Goal: Information Seeking & Learning: Learn about a topic

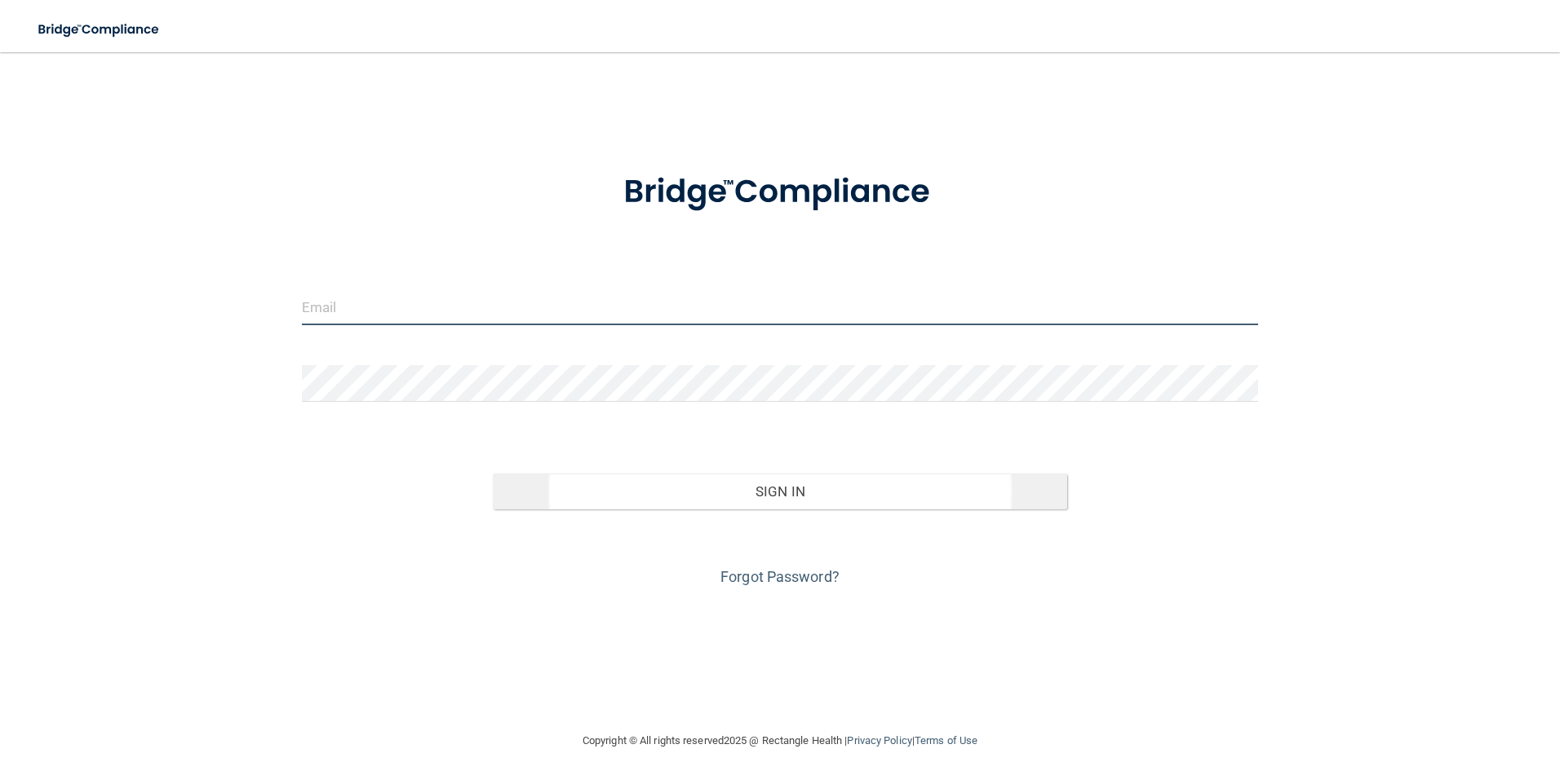
type input "[PERSON_NAME][EMAIL_ADDRESS][PERSON_NAME][DOMAIN_NAME]"
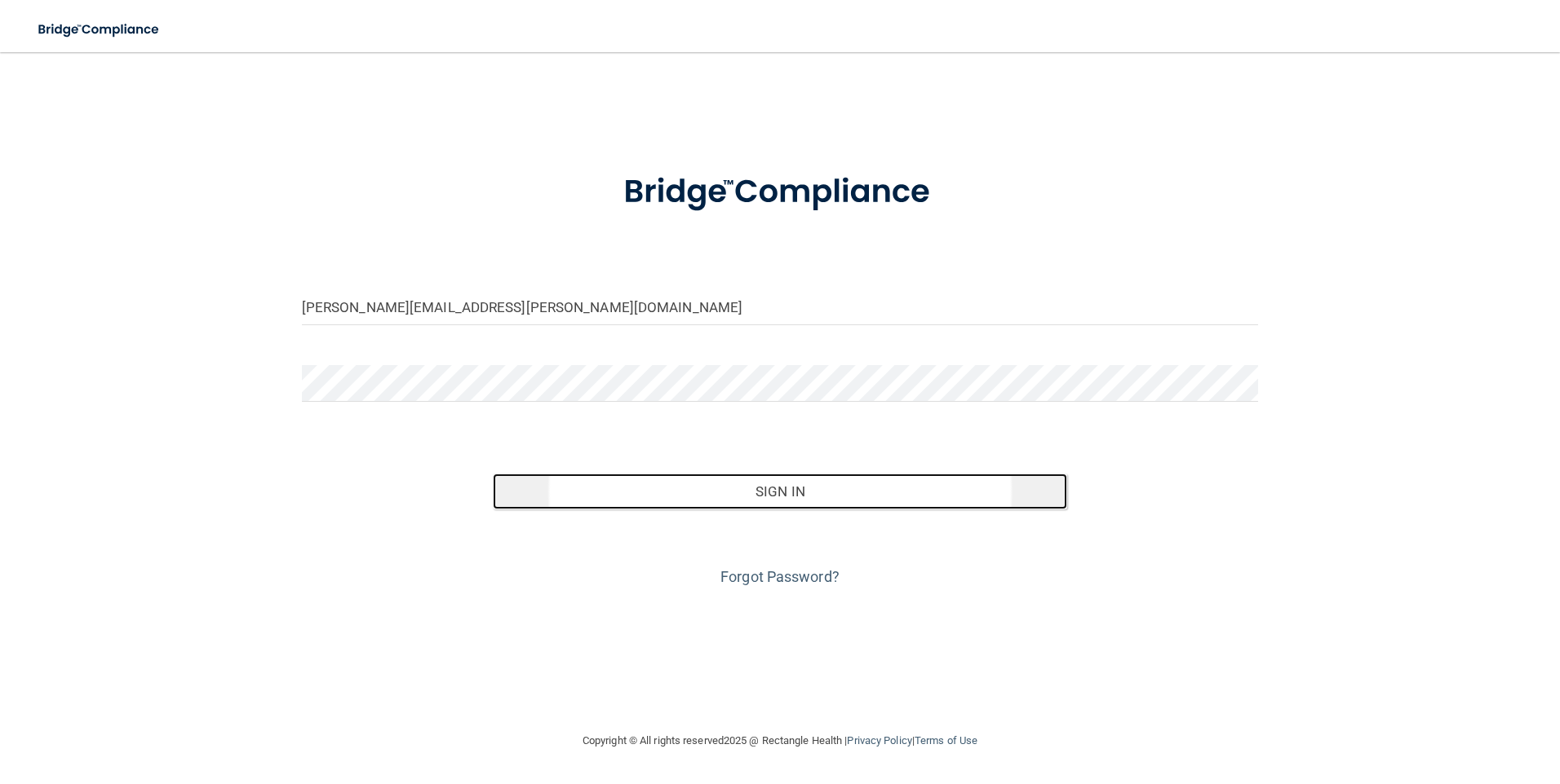
click at [764, 491] on button "Sign In" at bounding box center [780, 491] width 574 height 36
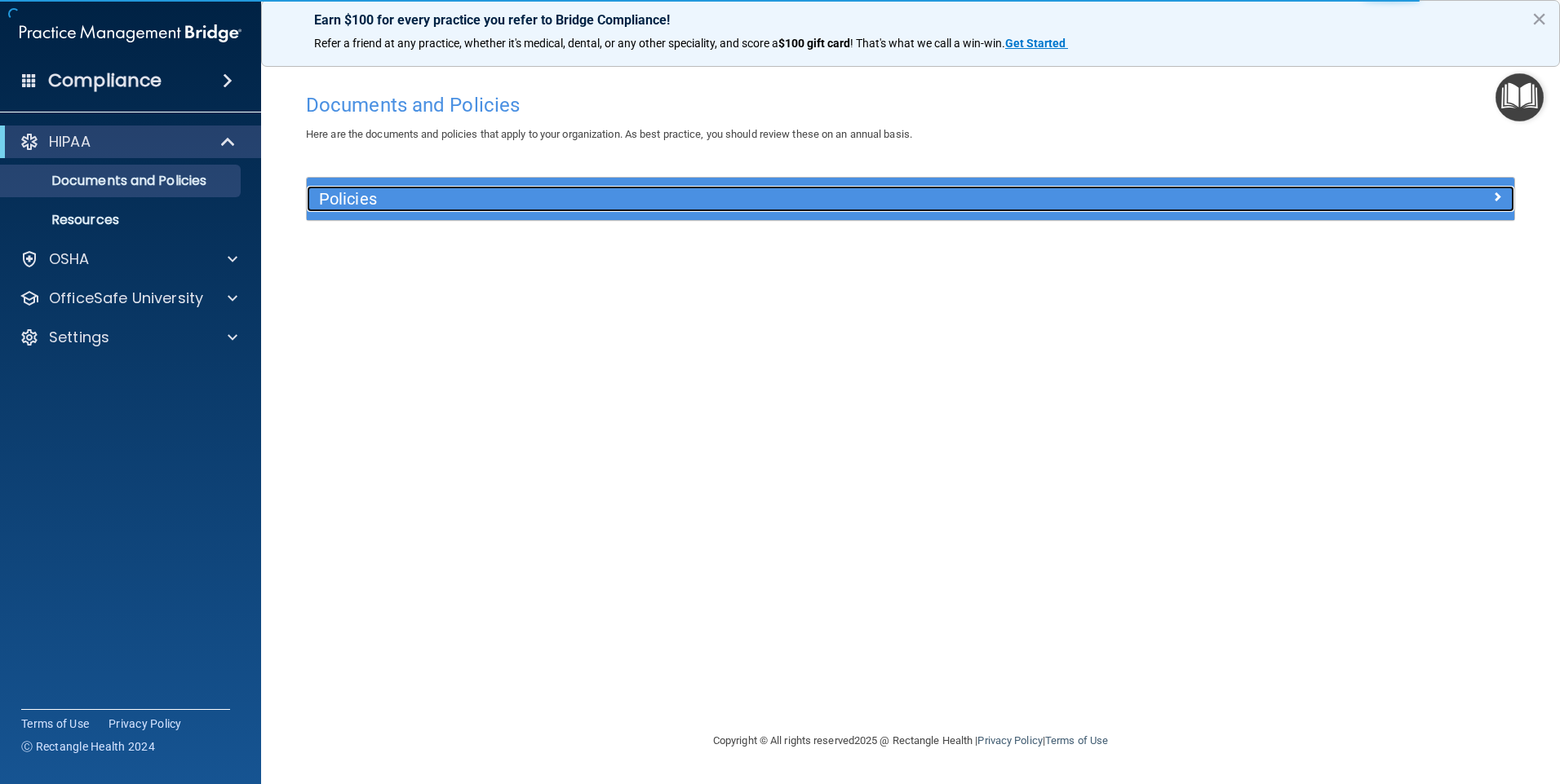
click at [931, 200] on h5 "Policies" at bounding box center [760, 199] width 881 height 18
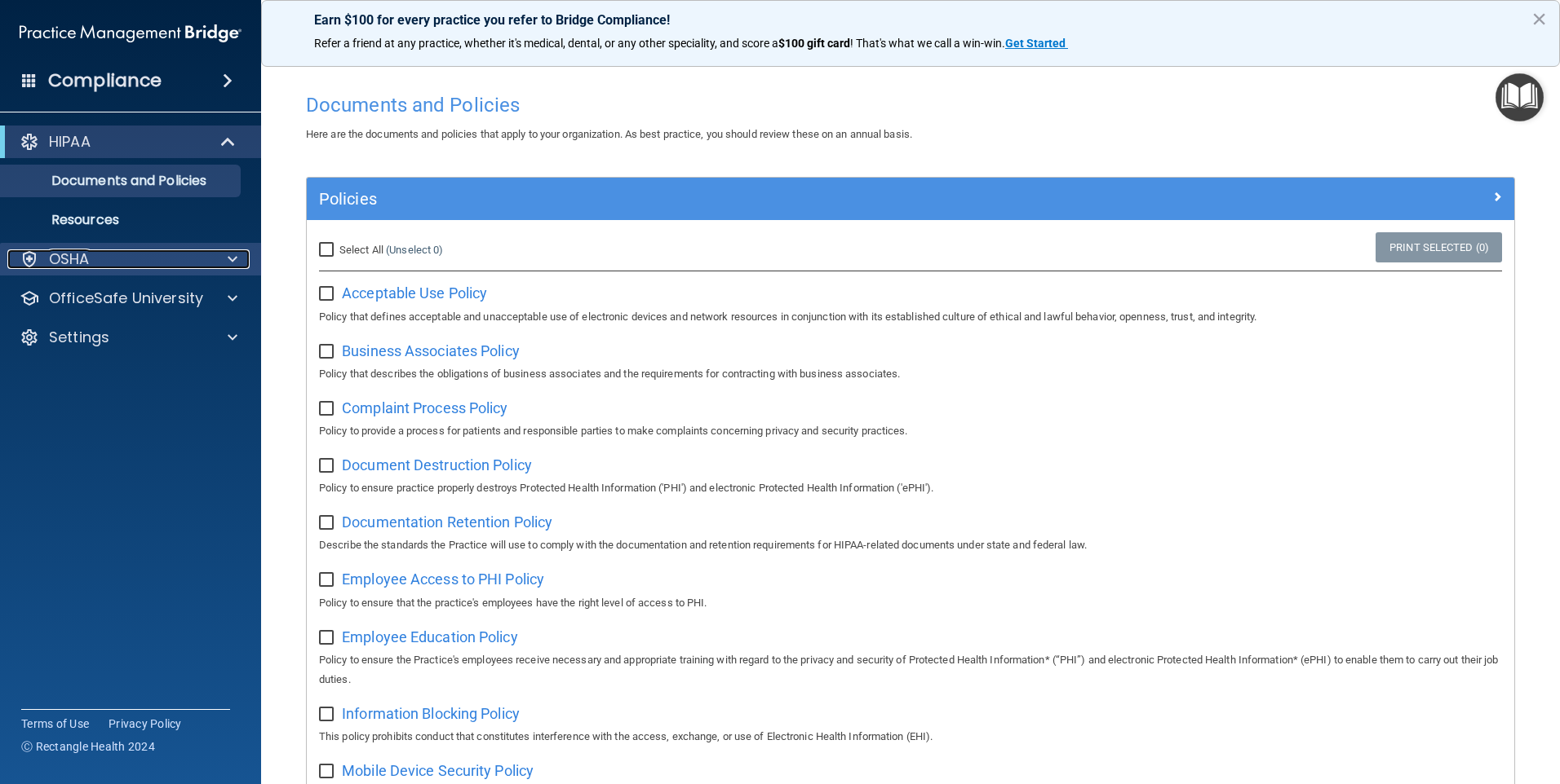
click at [135, 252] on div "OSHA" at bounding box center [108, 260] width 202 height 20
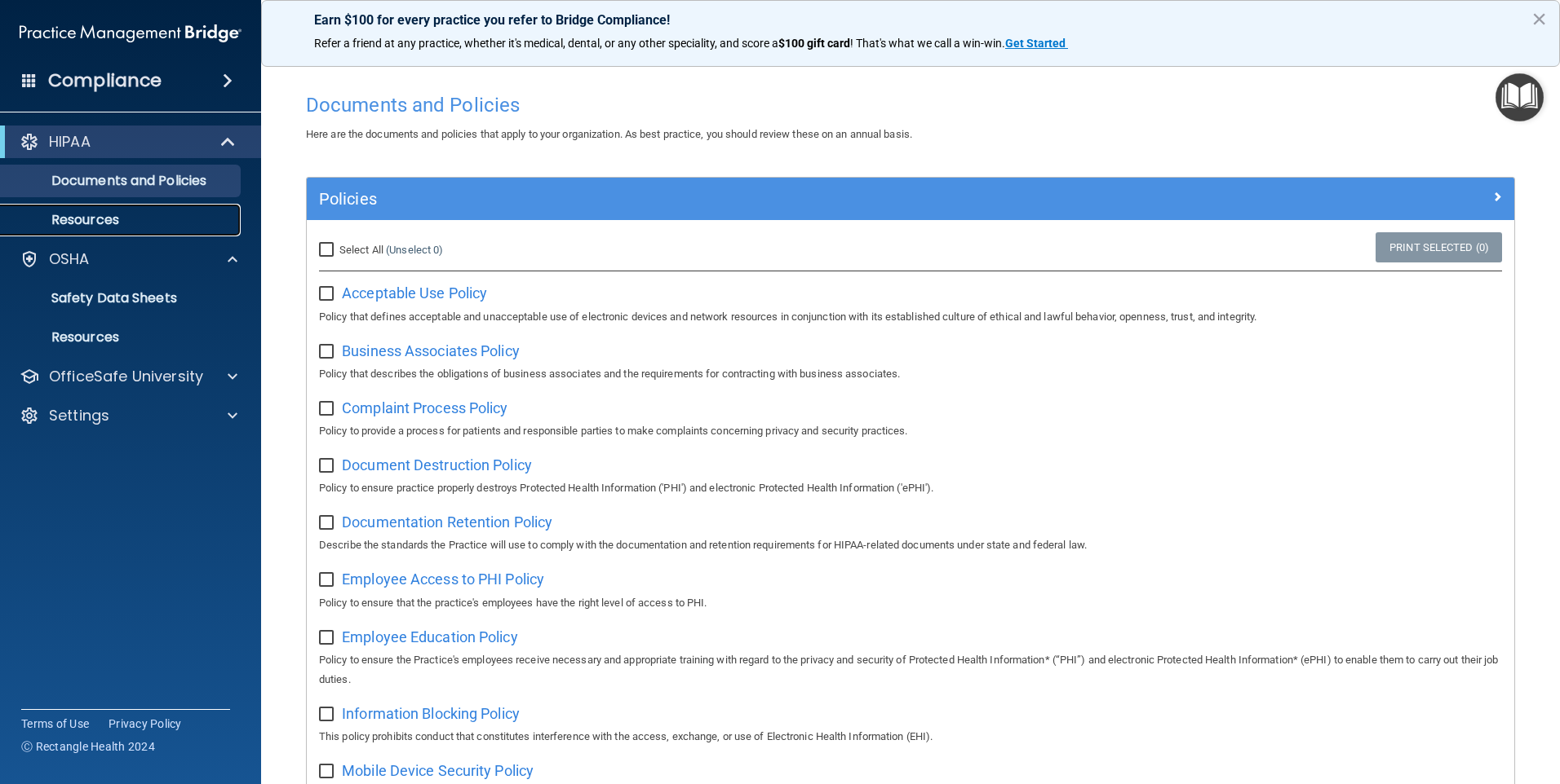
click at [135, 217] on p "Resources" at bounding box center [122, 220] width 223 height 17
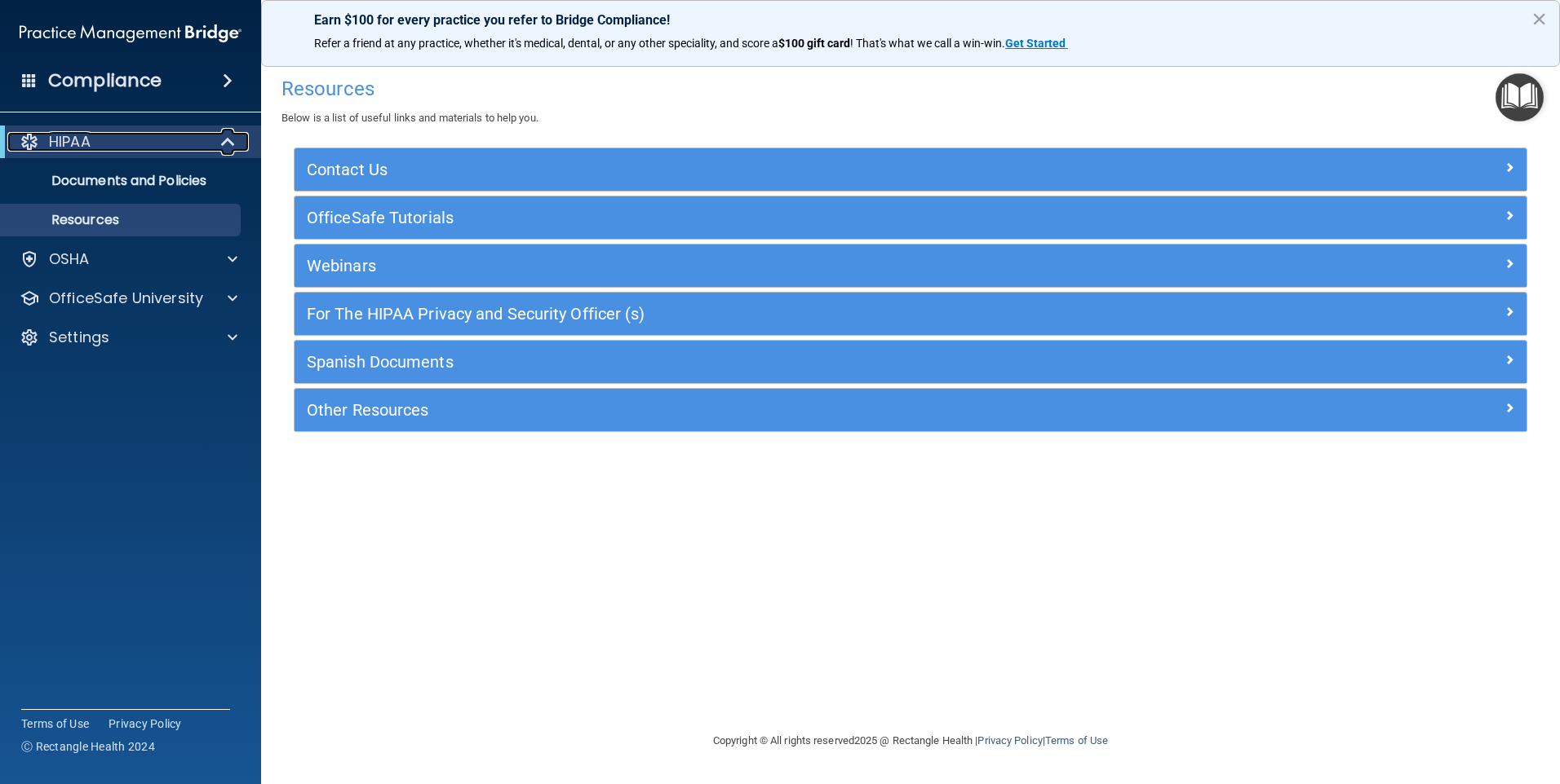
click at [223, 141] on span at bounding box center [230, 142] width 14 height 20
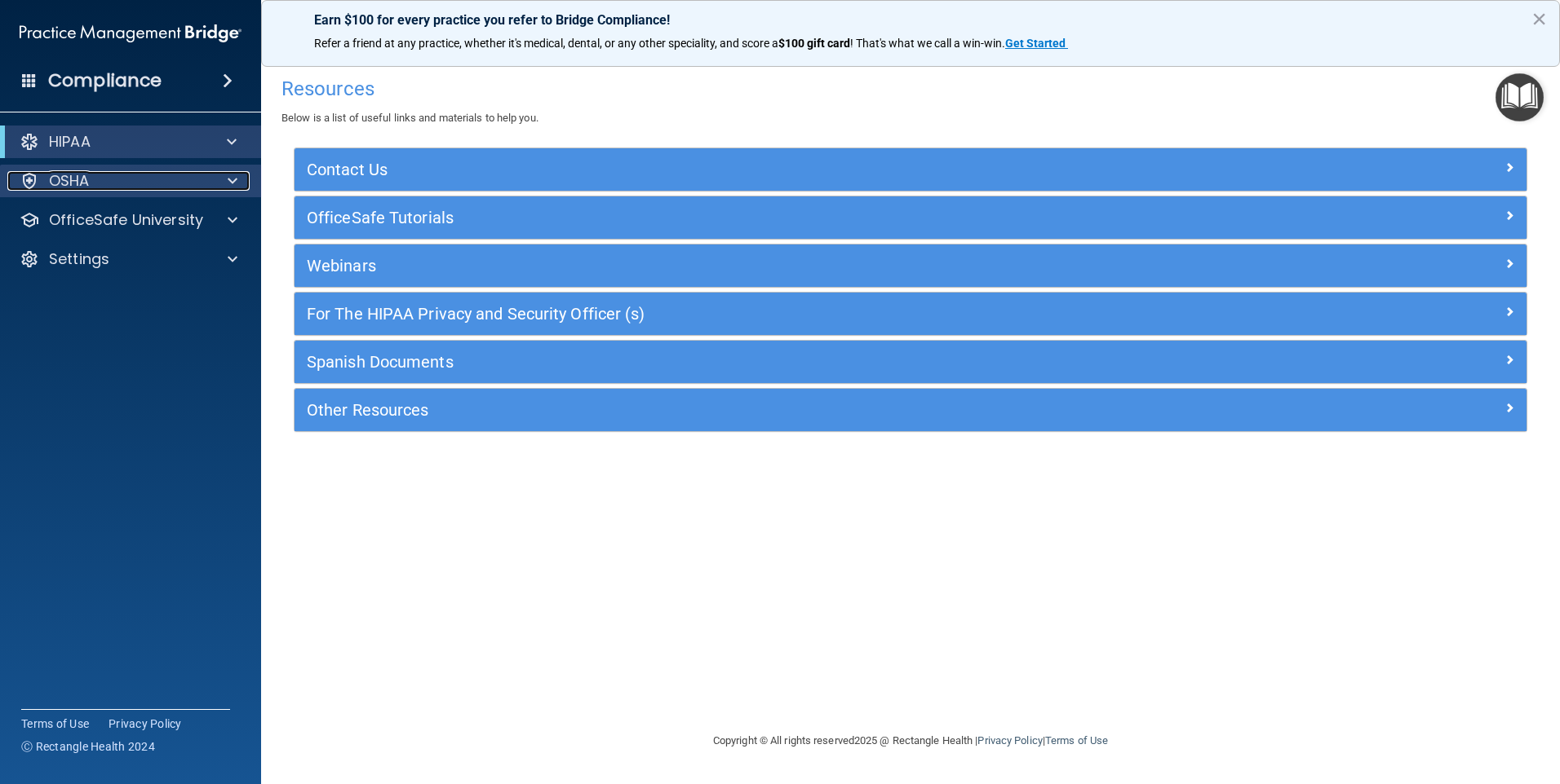
click at [135, 176] on div "OSHA" at bounding box center [108, 181] width 202 height 20
click at [155, 182] on div "OSHA" at bounding box center [108, 181] width 202 height 20
click at [111, 77] on h4 "Compliance" at bounding box center [105, 80] width 113 height 22
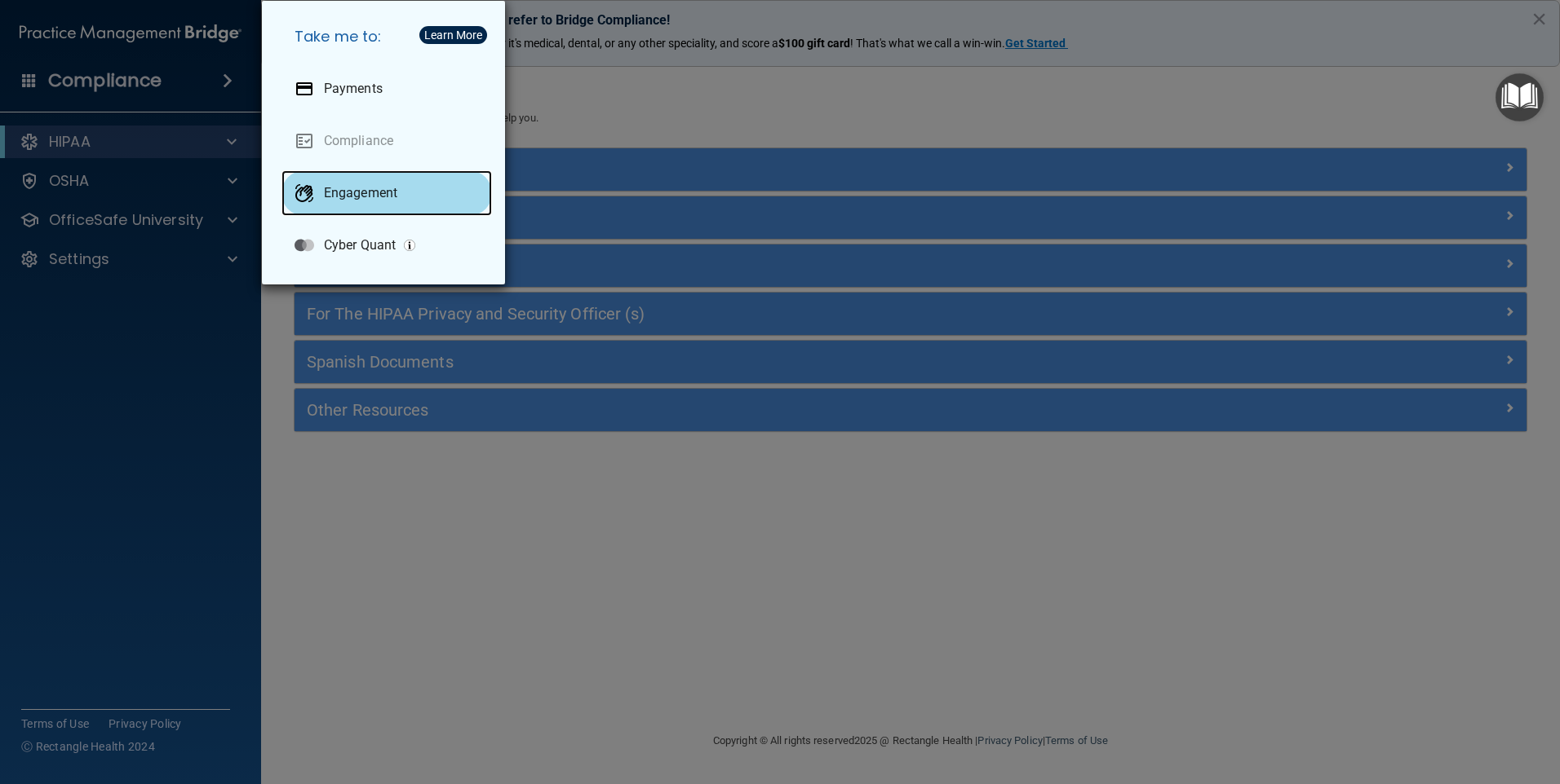
click at [401, 186] on div "Engagement" at bounding box center [386, 193] width 210 height 46
click at [570, 94] on div "Take me to: Payments Compliance Engagement Cyber Quant" at bounding box center [780, 392] width 1560 height 784
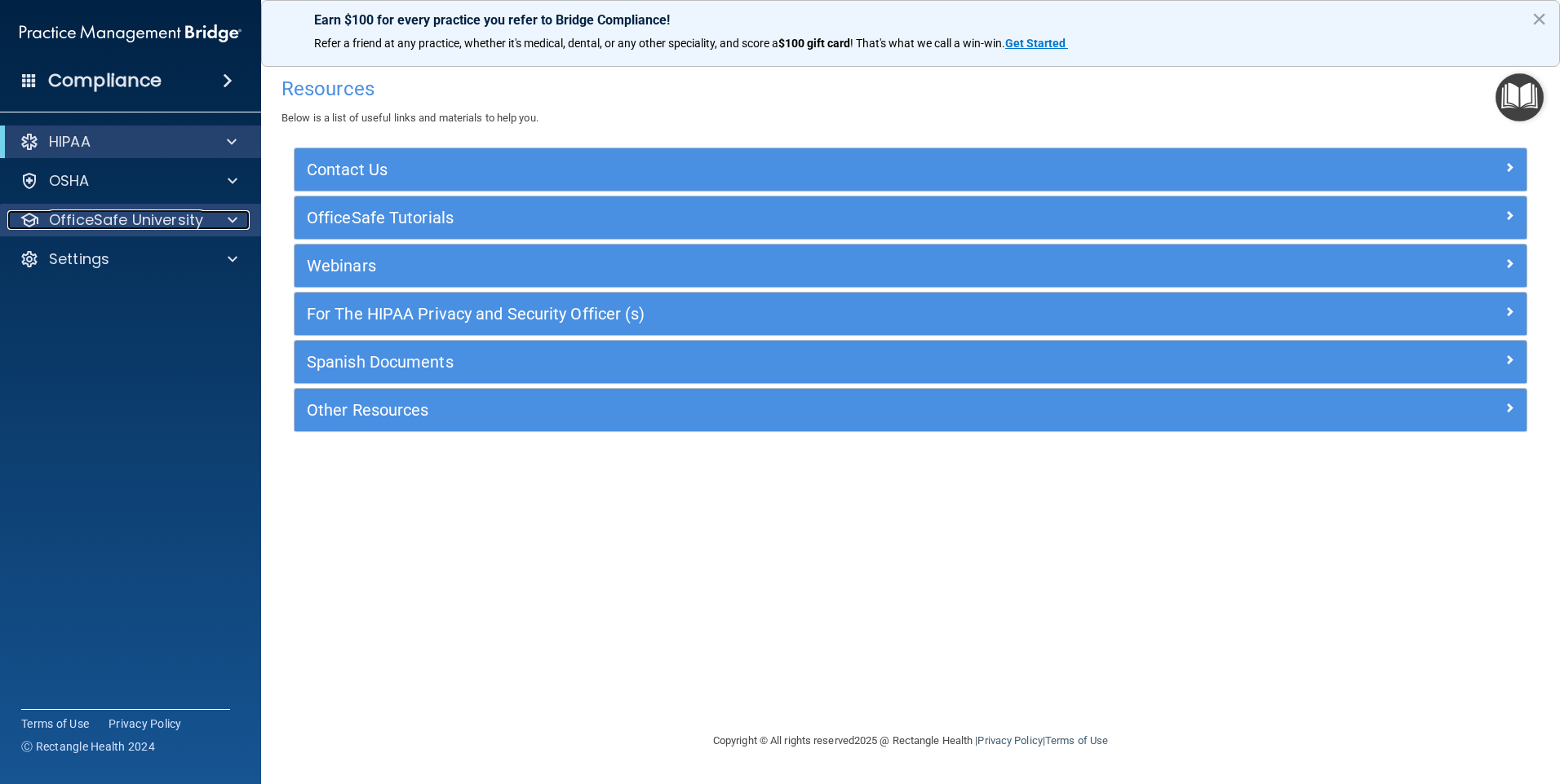
click at [178, 222] on p "OfficeSafe University" at bounding box center [126, 220] width 154 height 20
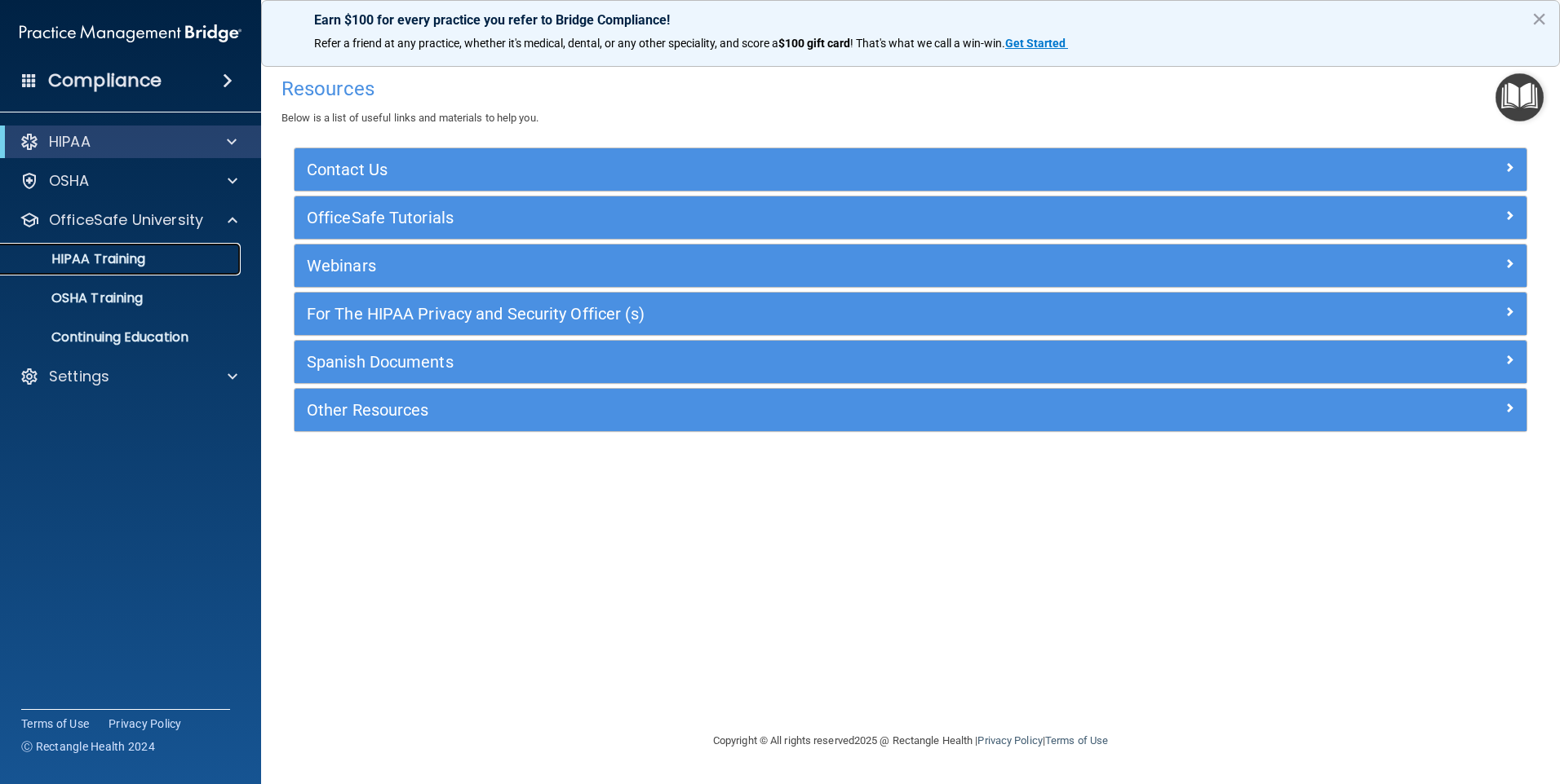
click at [156, 254] on div "HIPAA Training" at bounding box center [122, 259] width 223 height 17
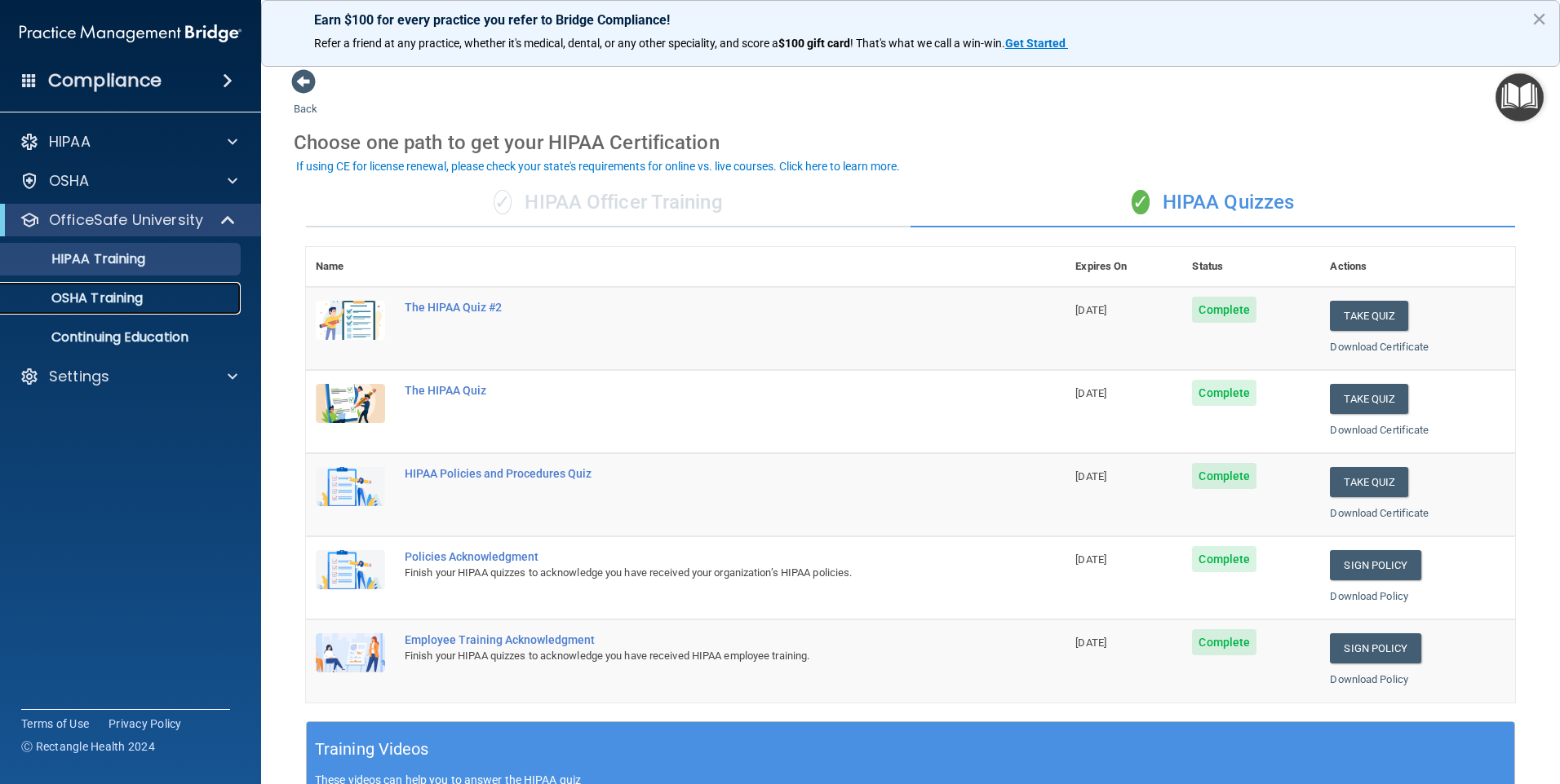
click at [122, 313] on link "OSHA Training" at bounding box center [111, 298] width 257 height 32
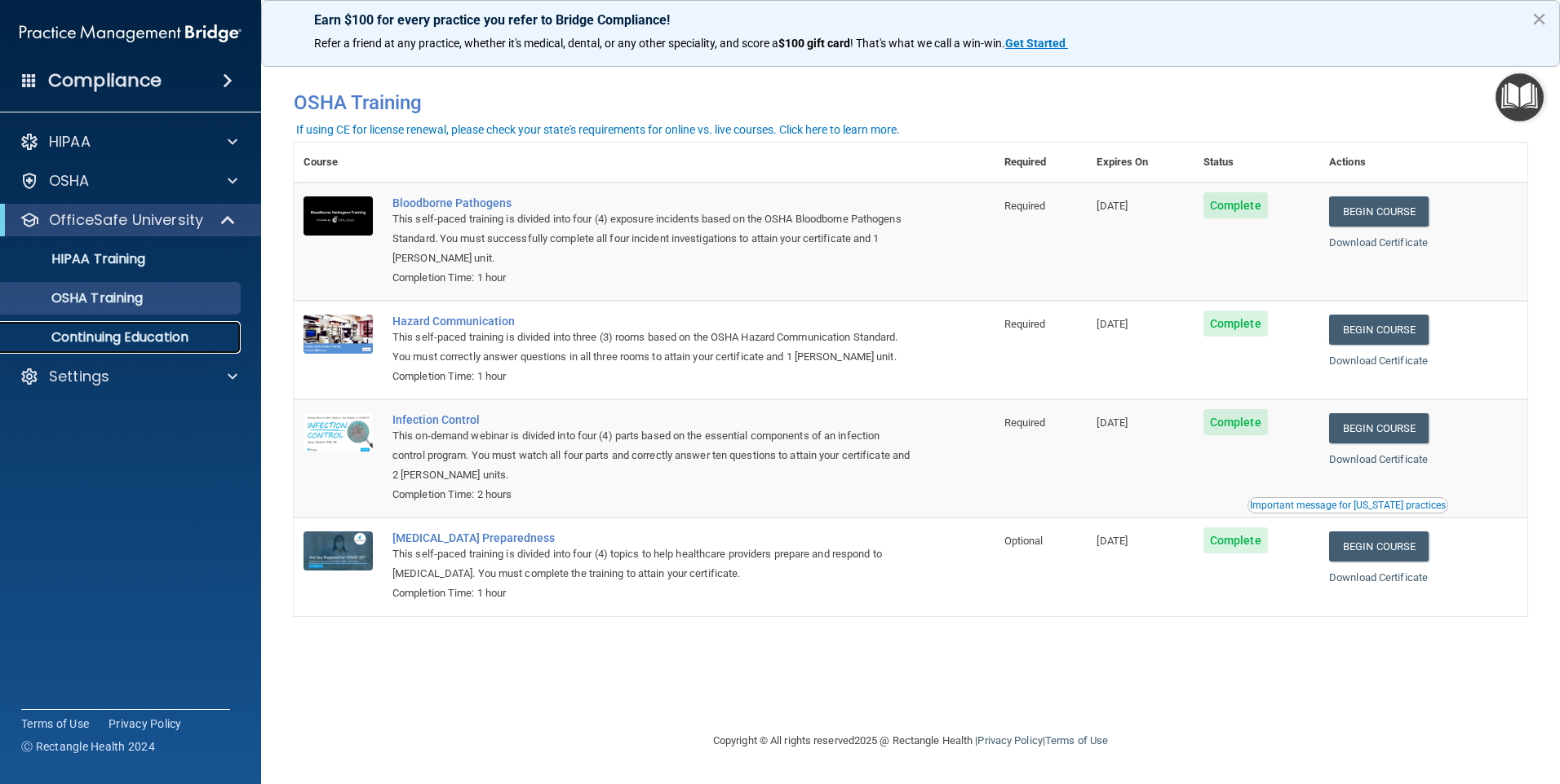
click at [129, 325] on link "Continuing Education" at bounding box center [111, 337] width 257 height 32
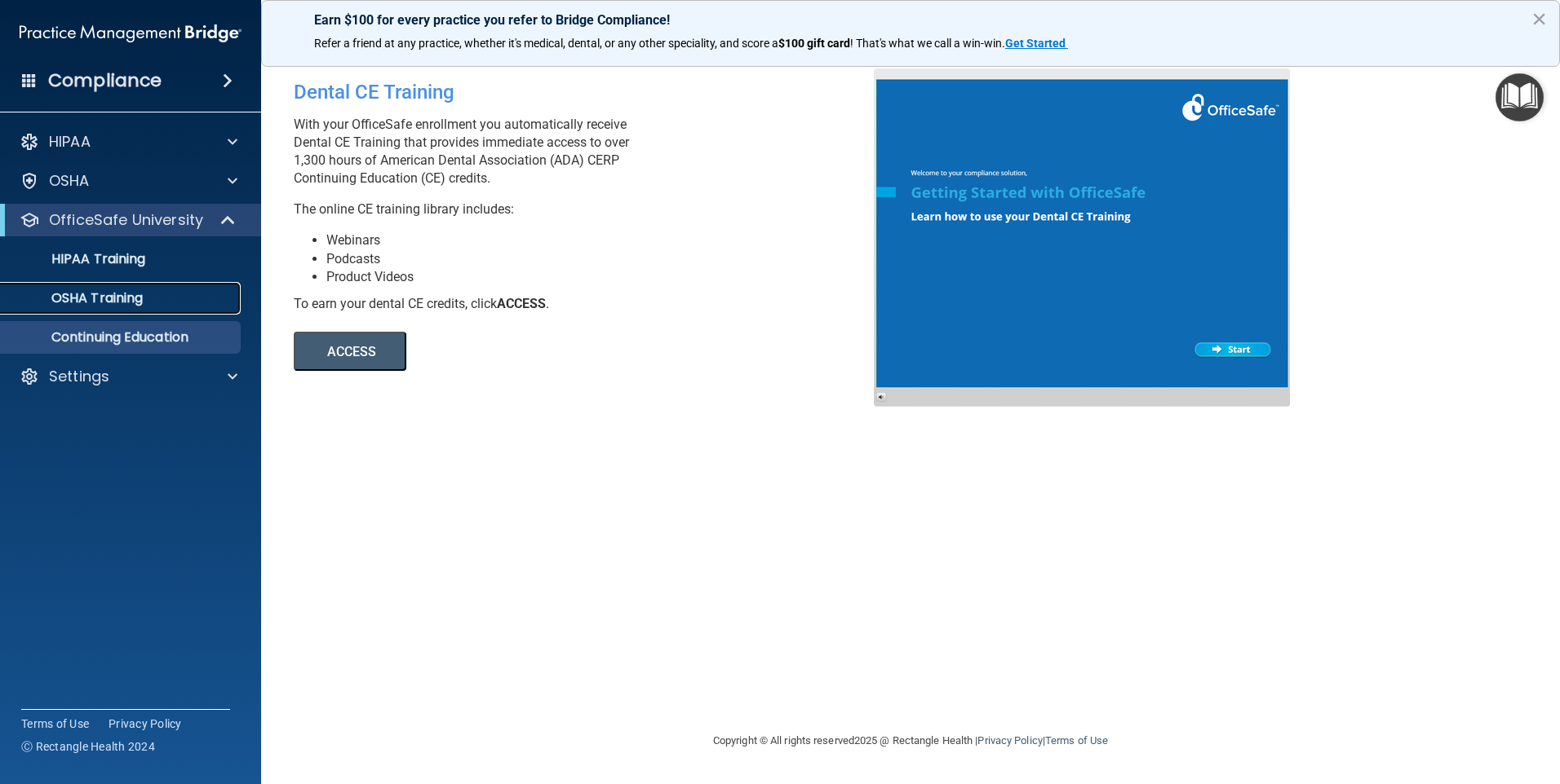
click at [102, 291] on p "OSHA Training" at bounding box center [76, 298] width 132 height 17
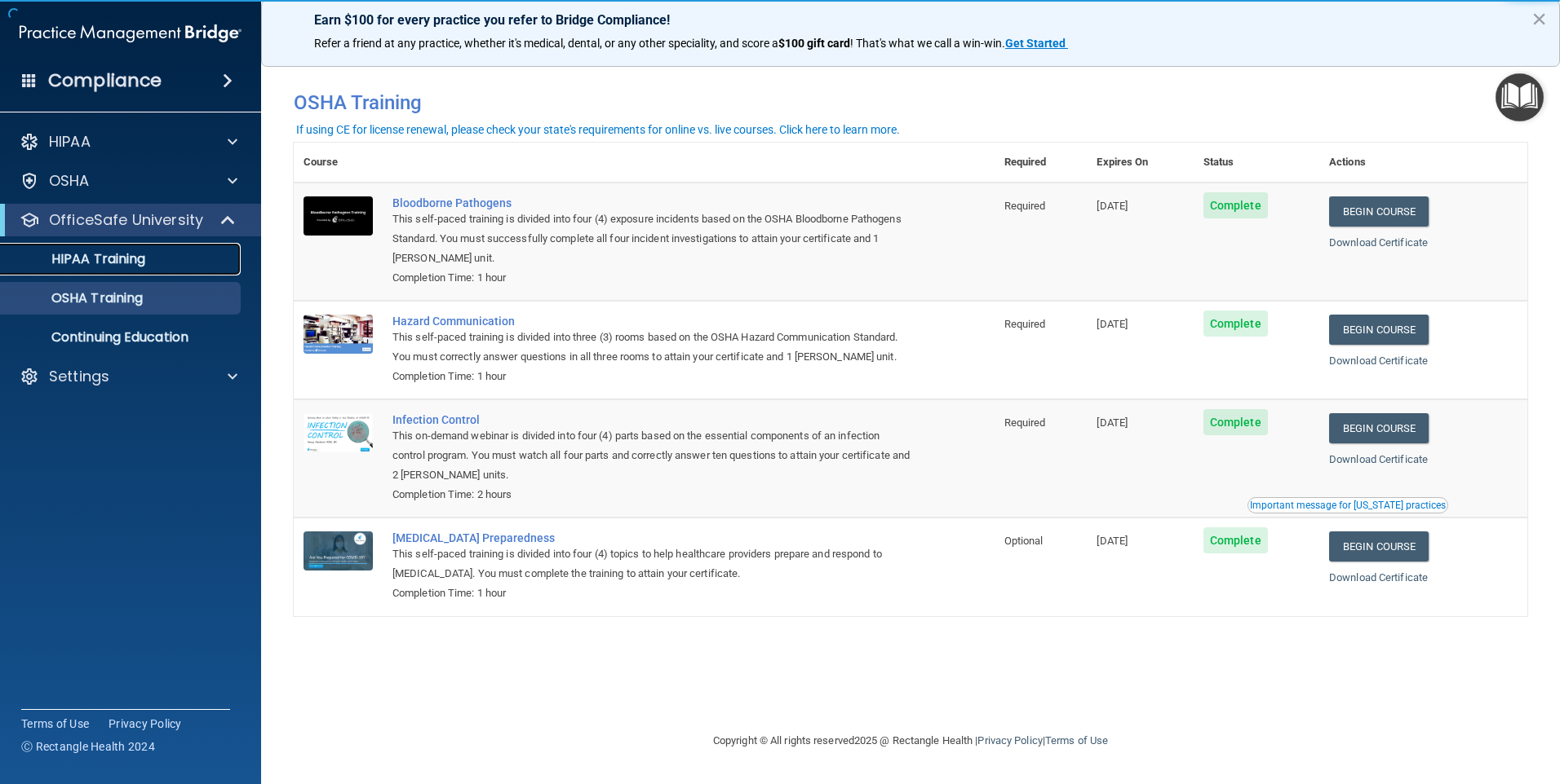
click at [154, 255] on div "HIPAA Training" at bounding box center [122, 259] width 223 height 17
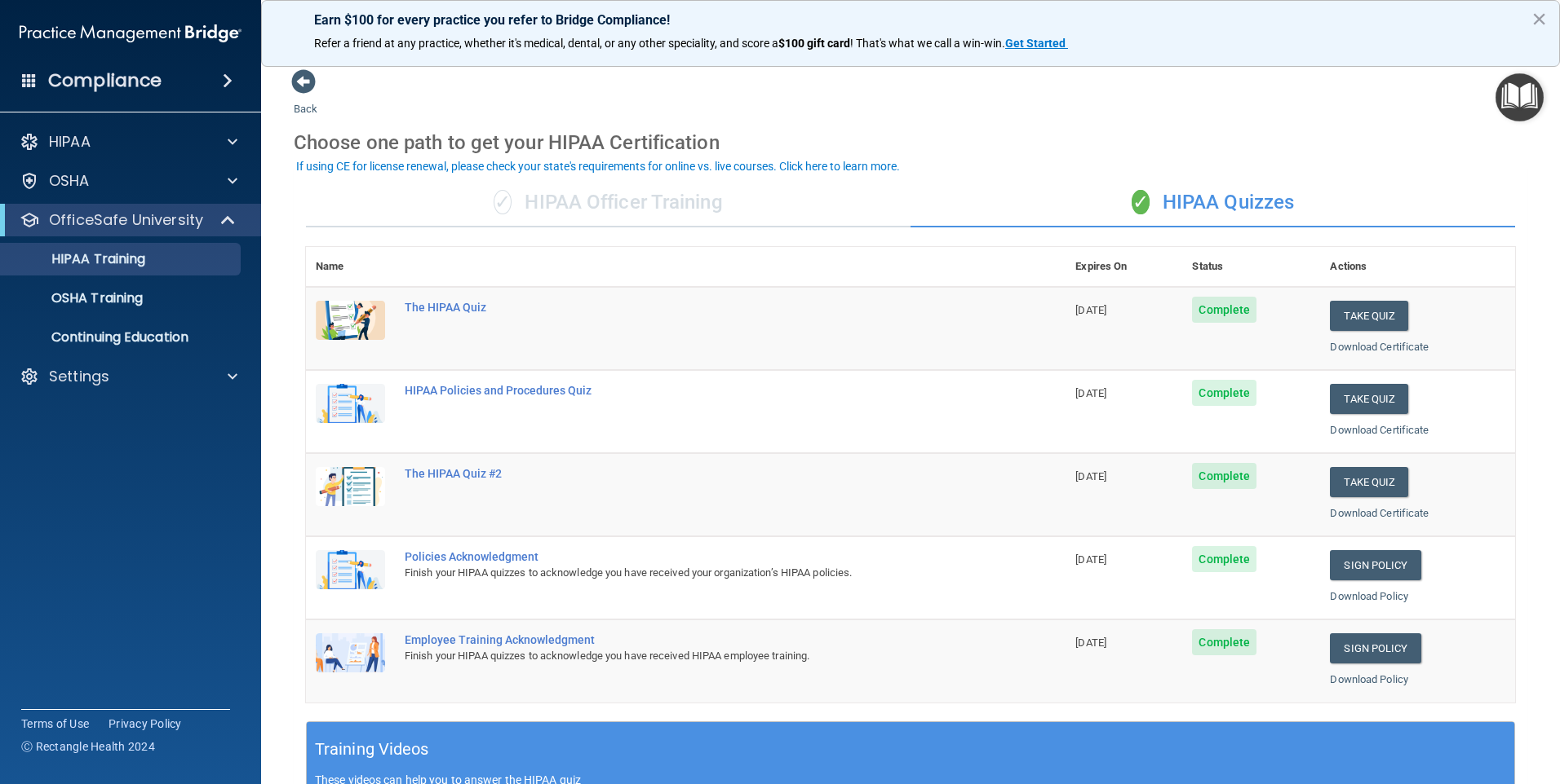
click at [679, 216] on div "✓ HIPAA Officer Training" at bounding box center [608, 203] width 605 height 49
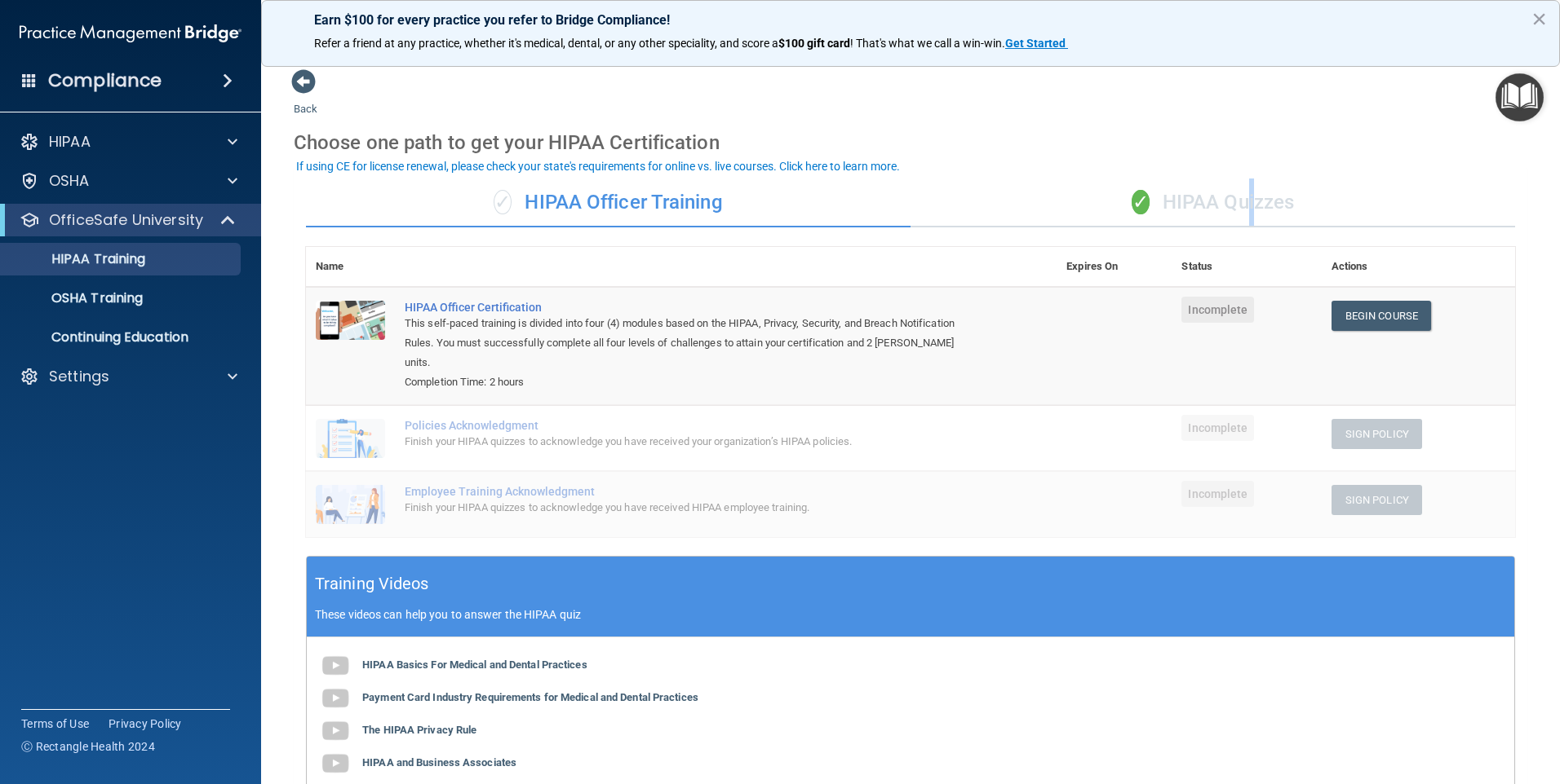
click at [1241, 197] on div "✓ HIPAA Quizzes" at bounding box center [1212, 203] width 605 height 49
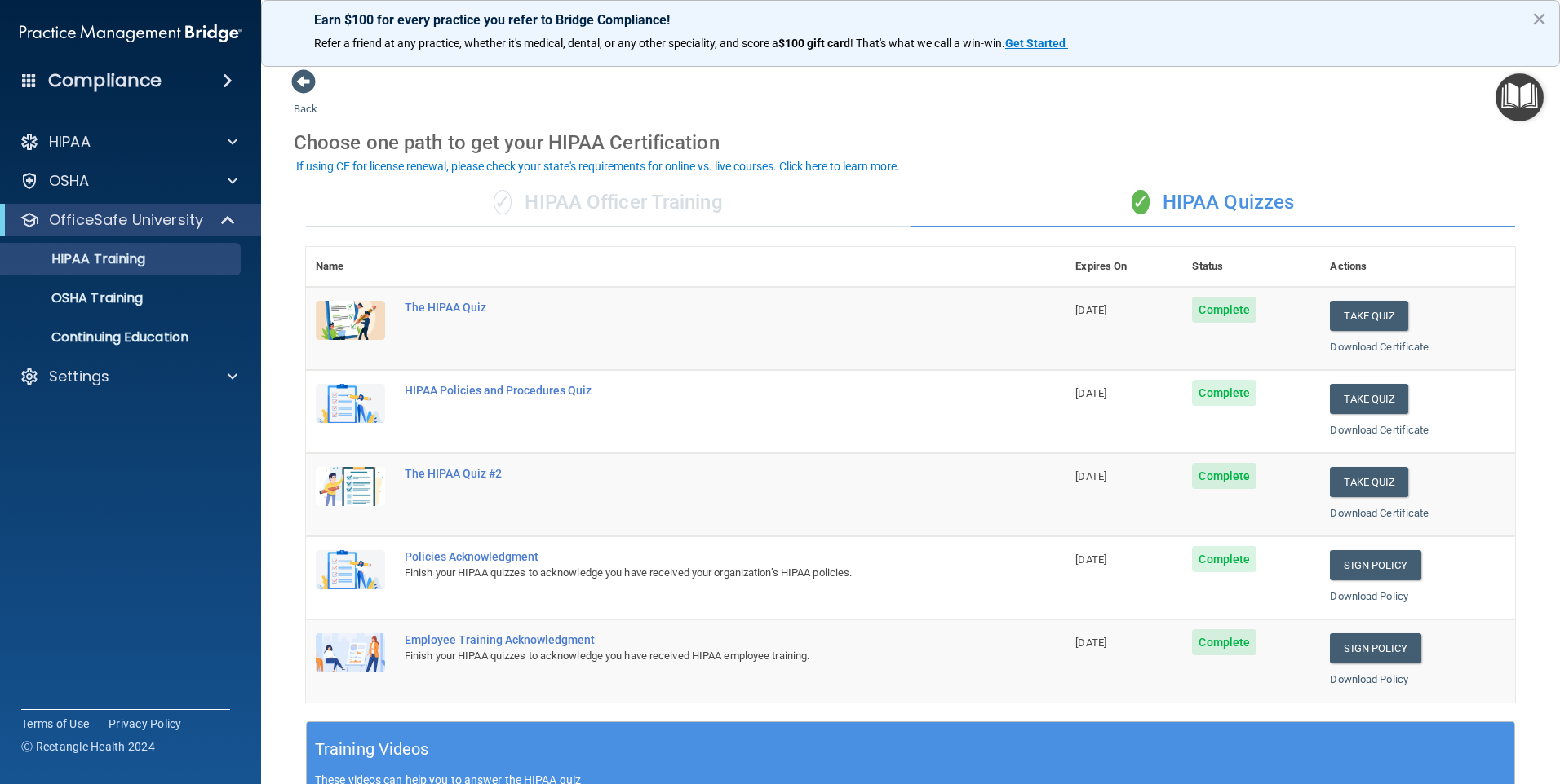
click at [1415, 189] on div "✓ HIPAA Quizzes" at bounding box center [1212, 203] width 605 height 49
